Goal: Check status: Check status

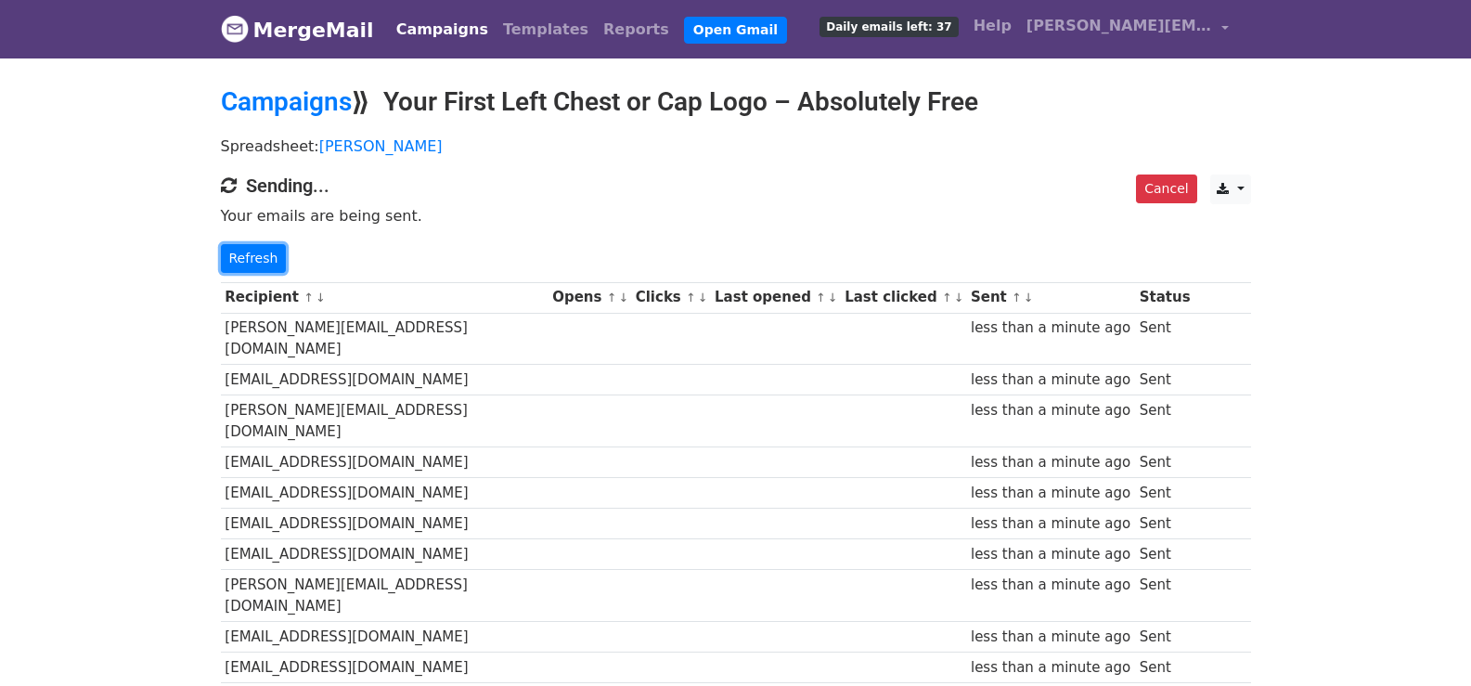
drag, startPoint x: 254, startPoint y: 264, endPoint x: 293, endPoint y: 270, distance: 39.5
click at [254, 261] on link "Refresh" at bounding box center [254, 258] width 66 height 29
click at [253, 261] on link "Refresh" at bounding box center [254, 258] width 66 height 29
click at [259, 257] on link "Refresh" at bounding box center [254, 258] width 66 height 29
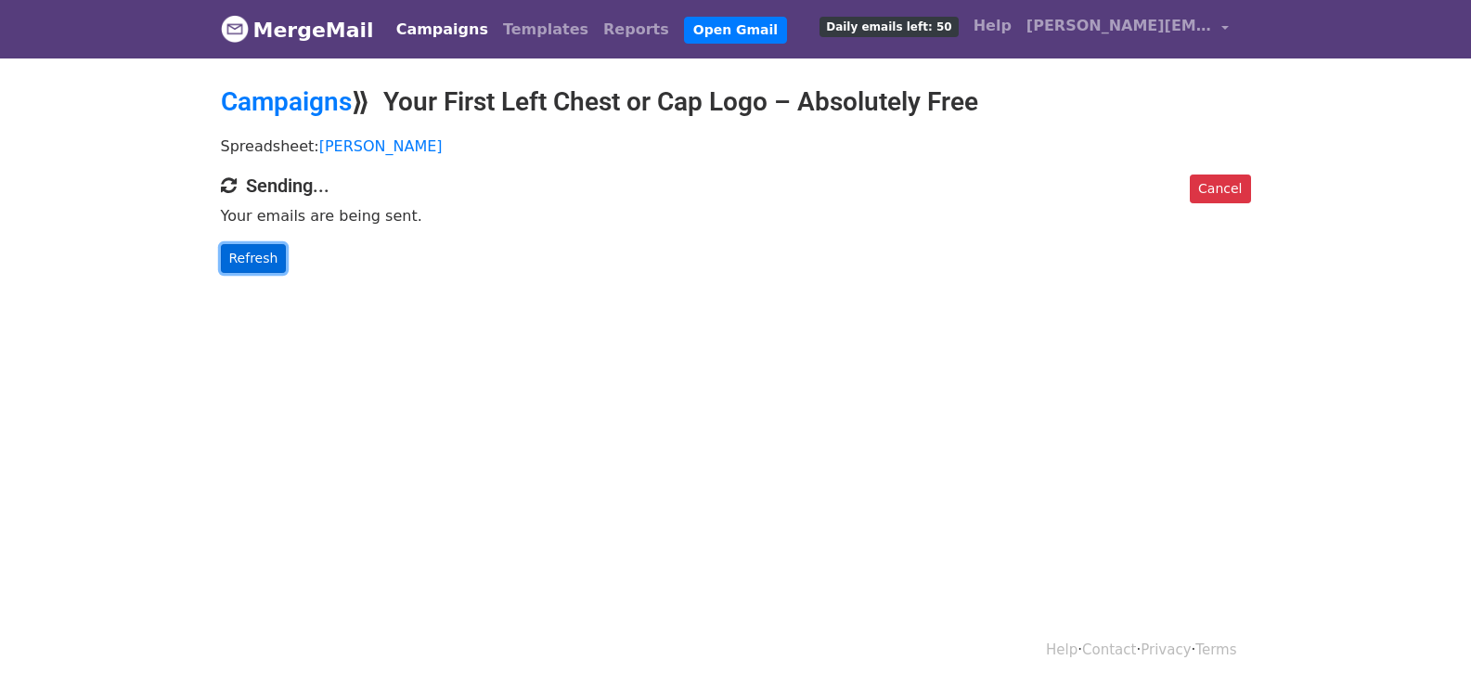
click at [248, 266] on link "Refresh" at bounding box center [254, 258] width 66 height 29
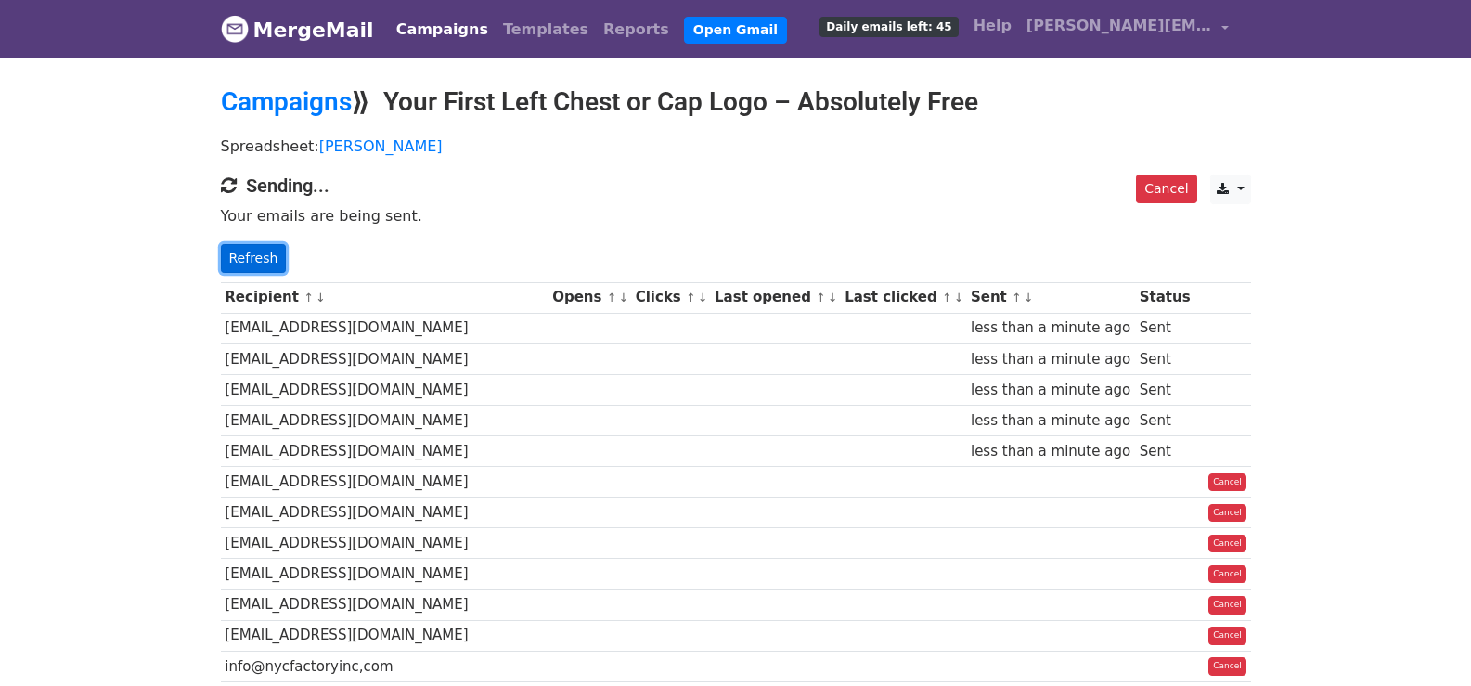
click at [259, 265] on link "Refresh" at bounding box center [254, 258] width 66 height 29
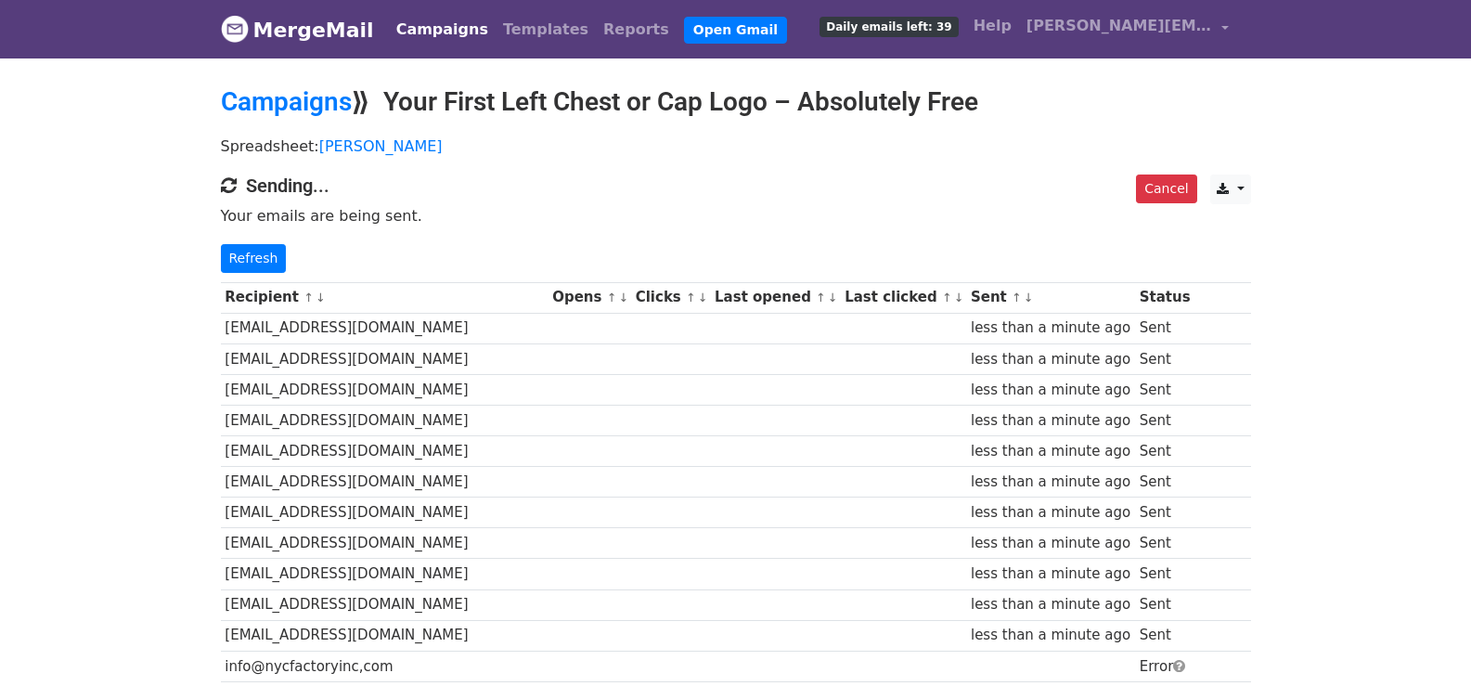
click at [223, 240] on div "Cancel CSV Excel Sending... Your emails are being sent. Refresh" at bounding box center [736, 223] width 1058 height 98
drag, startPoint x: 275, startPoint y: 264, endPoint x: 299, endPoint y: 279, distance: 28.8
click at [276, 264] on link "Refresh" at bounding box center [254, 258] width 66 height 29
click at [241, 250] on link "Refresh" at bounding box center [254, 258] width 66 height 29
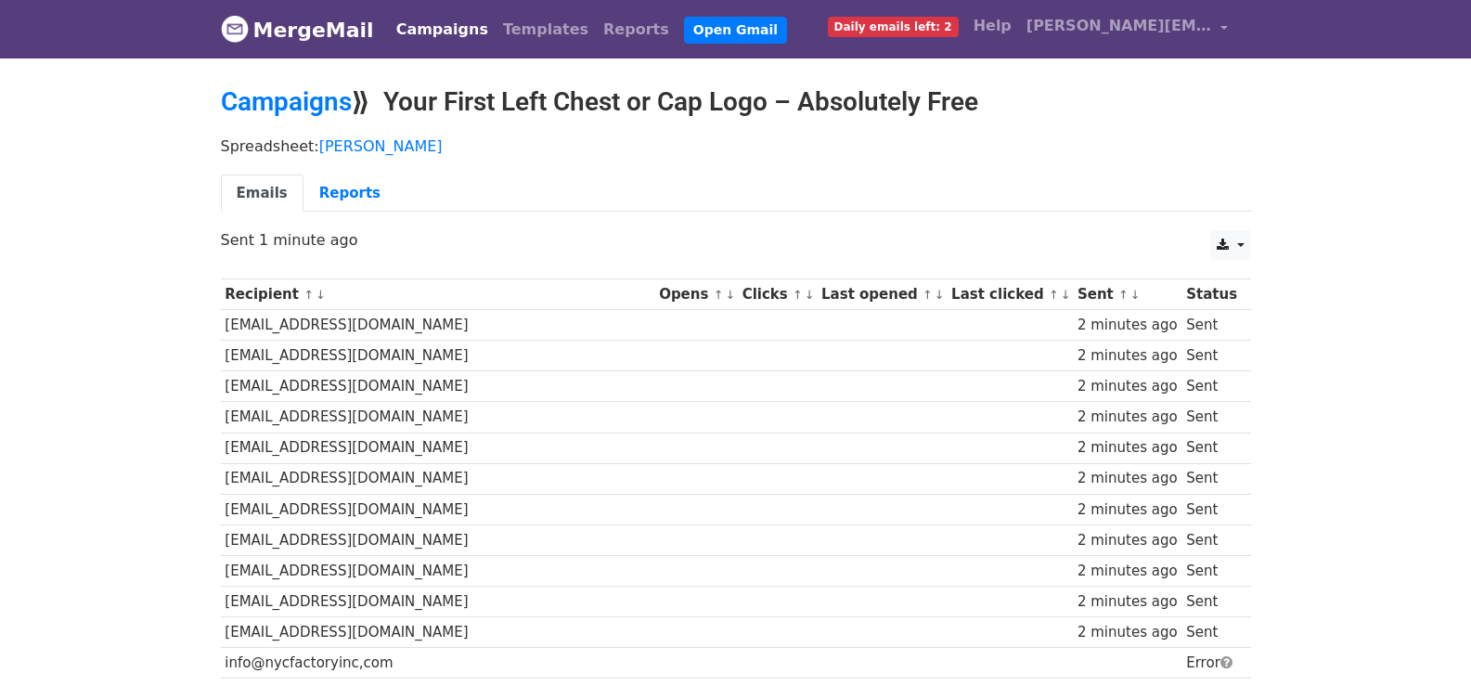
click at [728, 184] on ul "Emails Reports" at bounding box center [736, 193] width 1030 height 38
